Goal: Find specific page/section: Find specific page/section

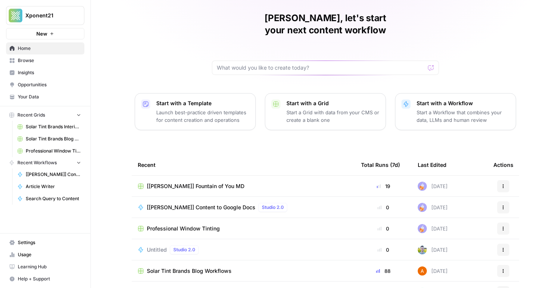
scroll to position [8, 0]
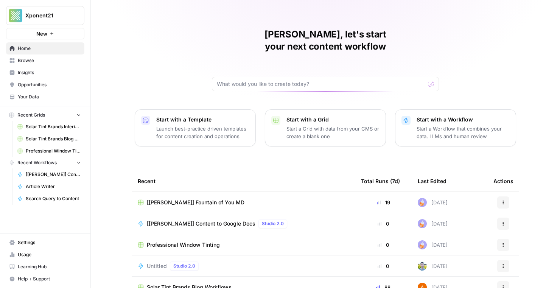
click at [40, 61] on span "Browse" at bounding box center [49, 60] width 63 height 7
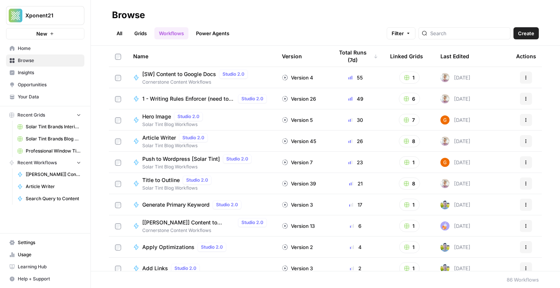
click at [142, 33] on link "Grids" at bounding box center [141, 33] width 22 height 12
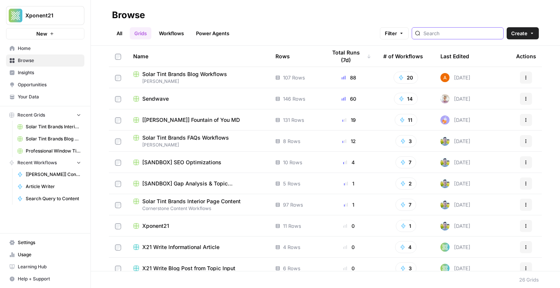
click at [448, 33] on input "search" at bounding box center [462, 34] width 77 height 8
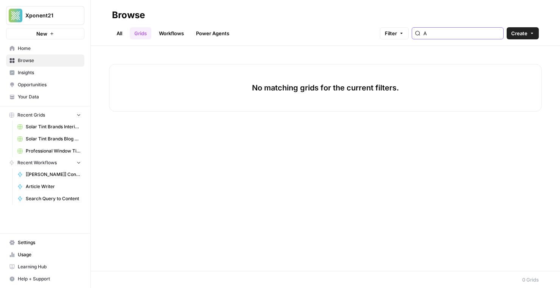
type input "A"
type input "["
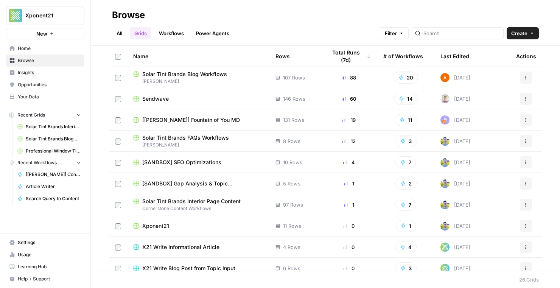
click at [121, 32] on link "All" at bounding box center [119, 33] width 15 height 12
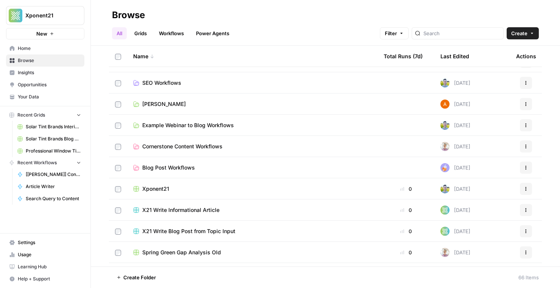
scroll to position [52, 0]
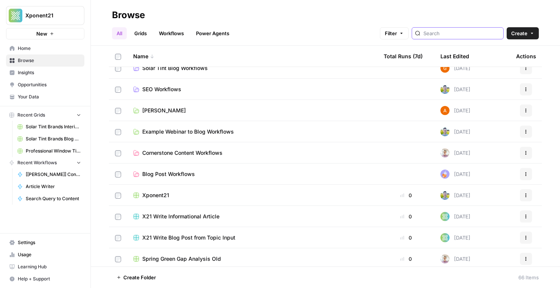
click at [453, 33] on input "search" at bounding box center [462, 34] width 77 height 8
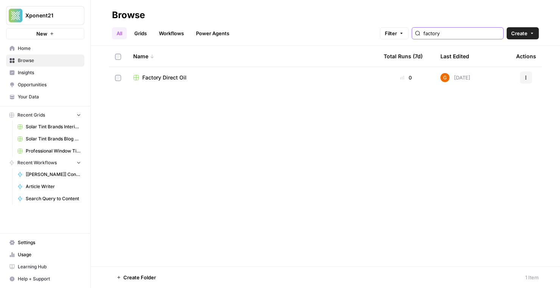
type input "factory"
click at [245, 77] on div "Factory Direct Oil" at bounding box center [252, 78] width 239 height 8
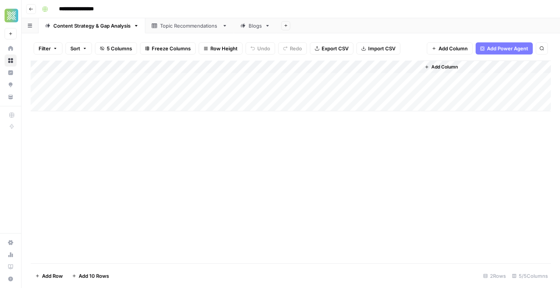
click at [251, 23] on div "Blogs" at bounding box center [255, 26] width 13 height 8
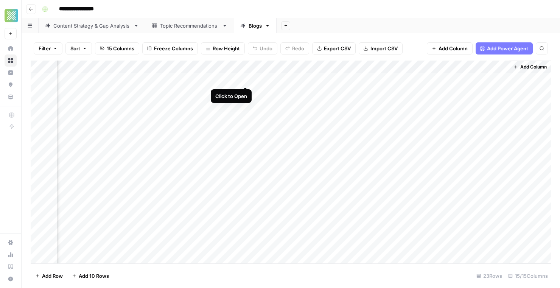
click at [248, 78] on div "Add Column" at bounding box center [291, 162] width 521 height 203
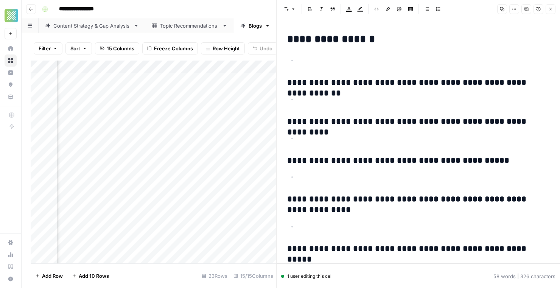
scroll to position [24, 0]
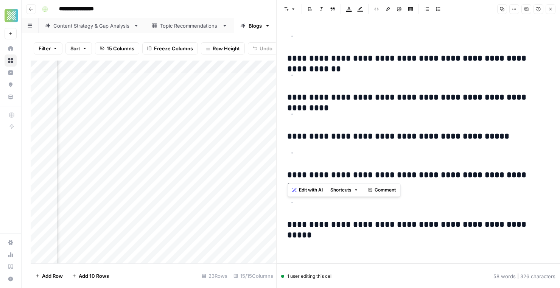
drag, startPoint x: 345, startPoint y: 160, endPoint x: 349, endPoint y: 128, distance: 31.7
click at [349, 128] on div "**********" at bounding box center [419, 122] width 272 height 233
click at [345, 165] on div "**********" at bounding box center [419, 122] width 272 height 233
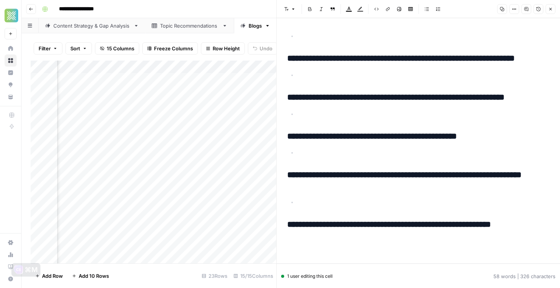
click at [244, 144] on div "Add Column" at bounding box center [154, 162] width 246 height 203
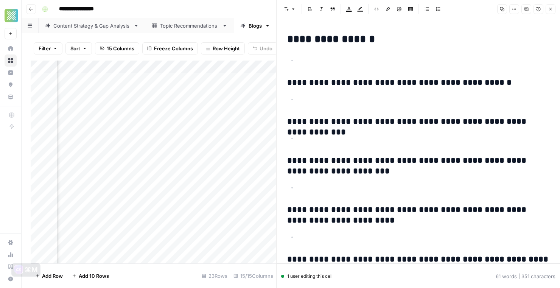
click at [549, 9] on icon "button" at bounding box center [551, 9] width 5 height 5
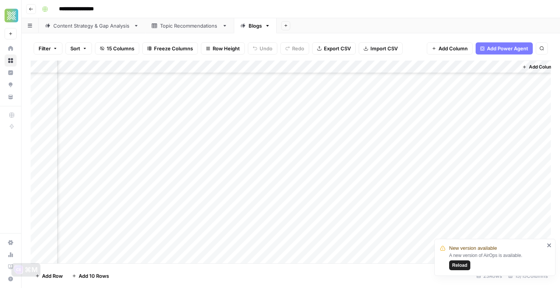
scroll to position [50, 588]
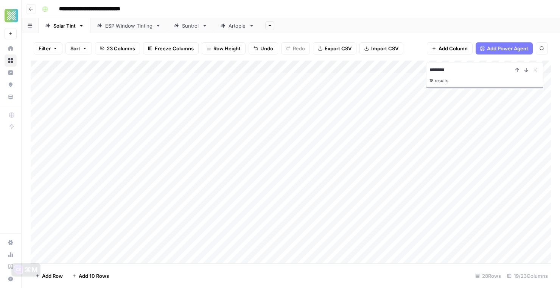
scroll to position [183, 0]
click at [145, 245] on div "Add Column" at bounding box center [291, 162] width 521 height 203
click at [156, 170] on div "Add Column" at bounding box center [291, 162] width 521 height 203
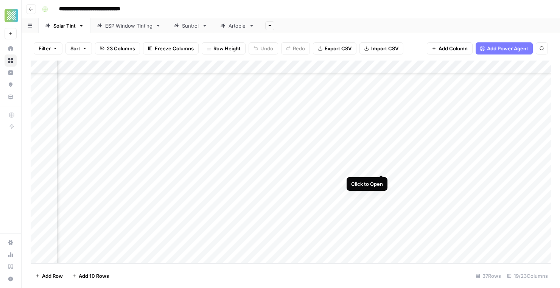
click at [379, 167] on div "Add Column" at bounding box center [291, 162] width 521 height 203
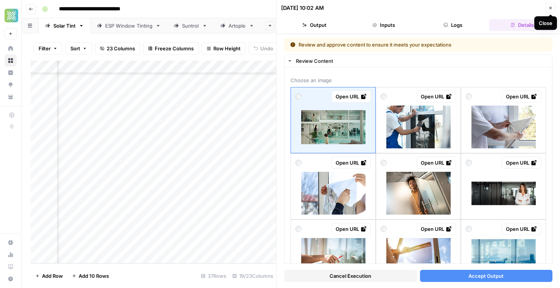
click at [552, 9] on icon "button" at bounding box center [551, 8] width 5 height 5
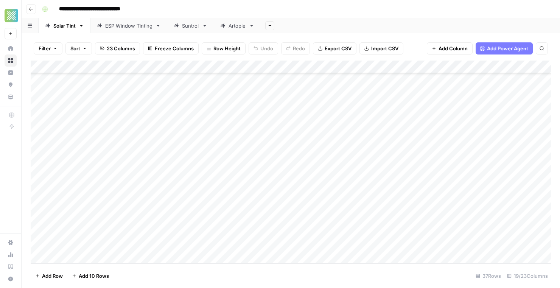
scroll to position [298, 0]
click at [161, 169] on div "Add Column" at bounding box center [291, 162] width 521 height 203
click at [119, 187] on div "Add Column" at bounding box center [291, 162] width 521 height 203
click at [126, 176] on div "Add Column" at bounding box center [291, 162] width 521 height 203
click at [137, 172] on div "Add Column" at bounding box center [291, 162] width 521 height 203
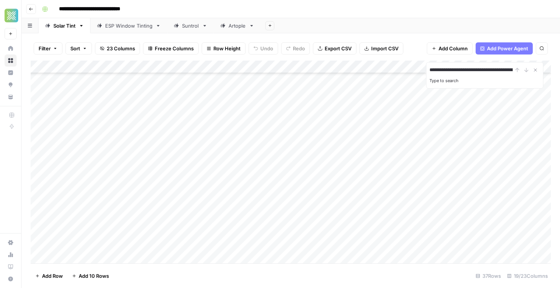
scroll to position [0, 66]
type input "**********"
click at [111, 258] on div "Add Column" at bounding box center [291, 162] width 521 height 203
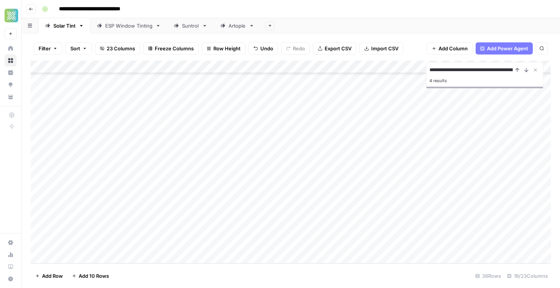
click at [104, 244] on div "Add Column" at bounding box center [291, 162] width 521 height 203
click at [137, 119] on div "Add Column" at bounding box center [291, 162] width 521 height 203
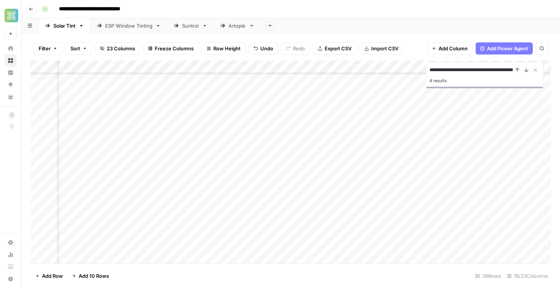
click at [475, 115] on div "Add Column" at bounding box center [291, 162] width 521 height 203
